Goal: Transaction & Acquisition: Purchase product/service

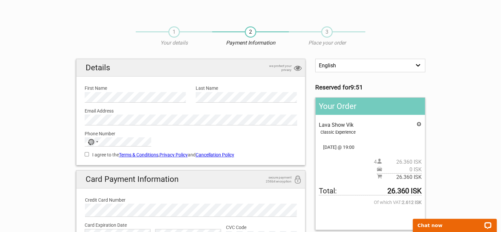
click at [214, 152] on link "Cancellation Policy" at bounding box center [215, 154] width 39 height 5
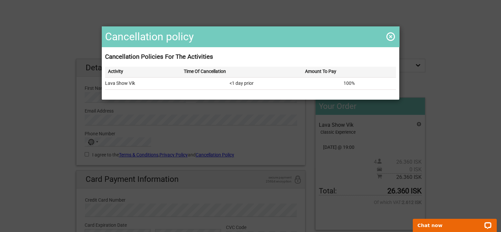
click at [387, 38] on span at bounding box center [390, 36] width 11 height 11
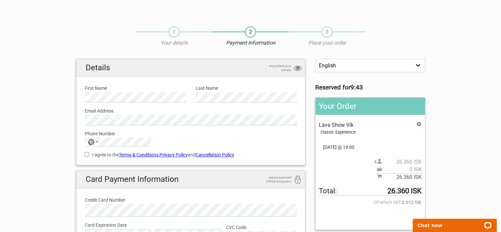
click at [88, 153] on input "I agree to the Terms & Conditions , Privacy Policy and Cancellation Policy" at bounding box center [87, 154] width 4 height 4
checkbox input "true"
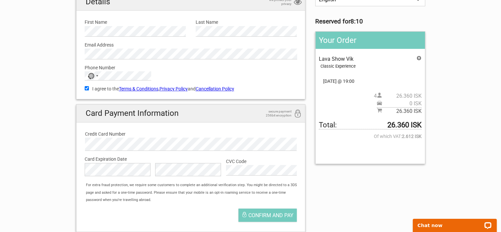
scroll to position [99, 0]
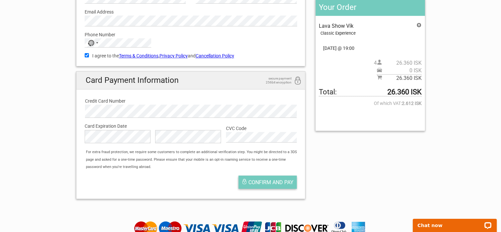
click at [272, 181] on span "Confirm and pay" at bounding box center [270, 182] width 45 height 6
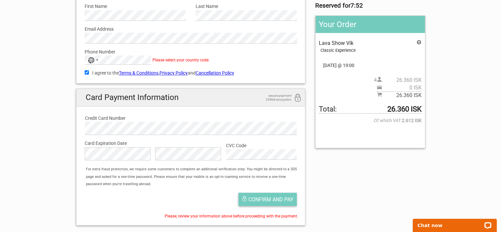
scroll to position [66, 0]
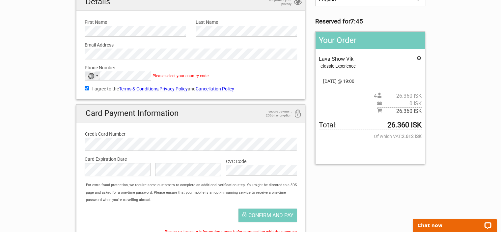
click at [96, 75] on div "Selected country" at bounding box center [97, 75] width 2 height 1
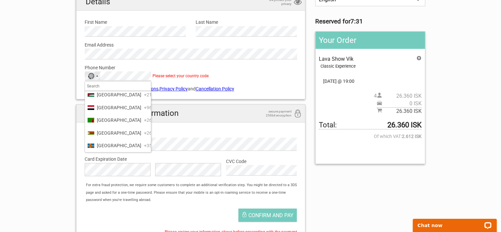
scroll to position [3117, 0]
click at [119, 8] on span "[GEOGRAPHIC_DATA]" at bounding box center [119, 4] width 44 height 7
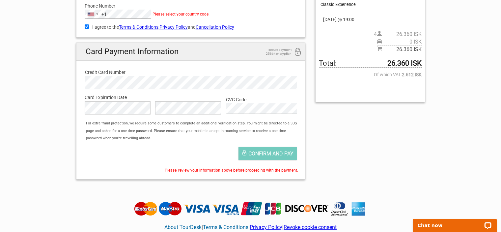
scroll to position [132, 0]
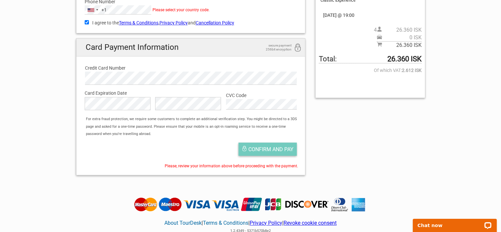
click at [276, 150] on span "Confirm and pay" at bounding box center [270, 149] width 45 height 6
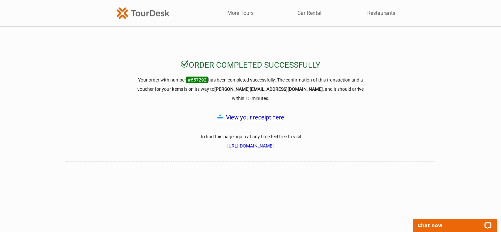
click at [260, 114] on link "View your receipt here" at bounding box center [255, 117] width 58 height 7
